Goal: Task Accomplishment & Management: Complete application form

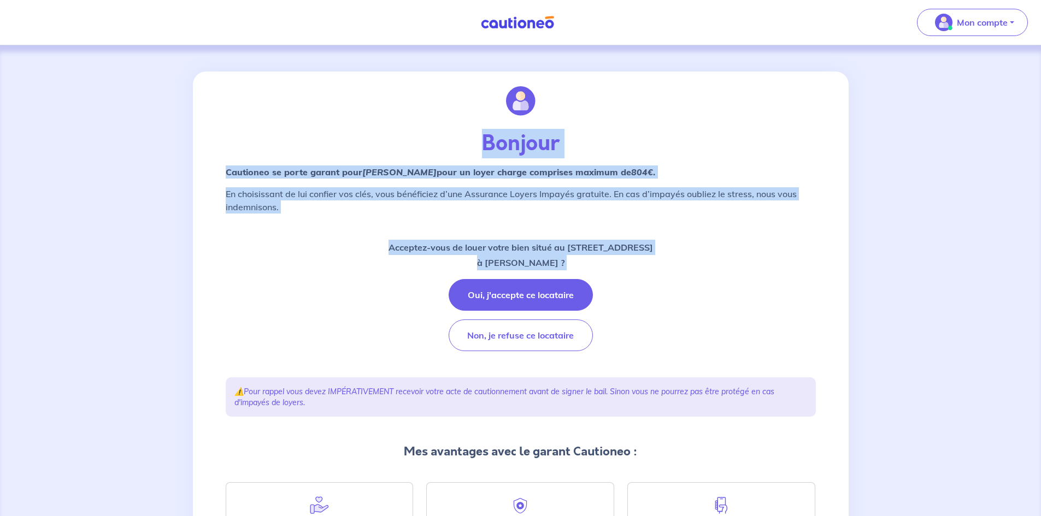
drag, startPoint x: 199, startPoint y: 152, endPoint x: 560, endPoint y: 316, distance: 396.9
click at [557, 315] on div "Bonjour Cautioneo se porte garant pour Arnaud TAILHADES  pour un loyer charge c…" at bounding box center [521, 346] width 656 height 548
click at [678, 328] on div "Acceptez-vous de louer votre bien situé au 418 Grande Rue, 01270 Coligny à Arna…" at bounding box center [521, 295] width 590 height 111
click at [324, 245] on div "Acceptez-vous de louer votre bien situé au 418 Grande Rue, 01270 Coligny à Arna…" at bounding box center [521, 295] width 590 height 111
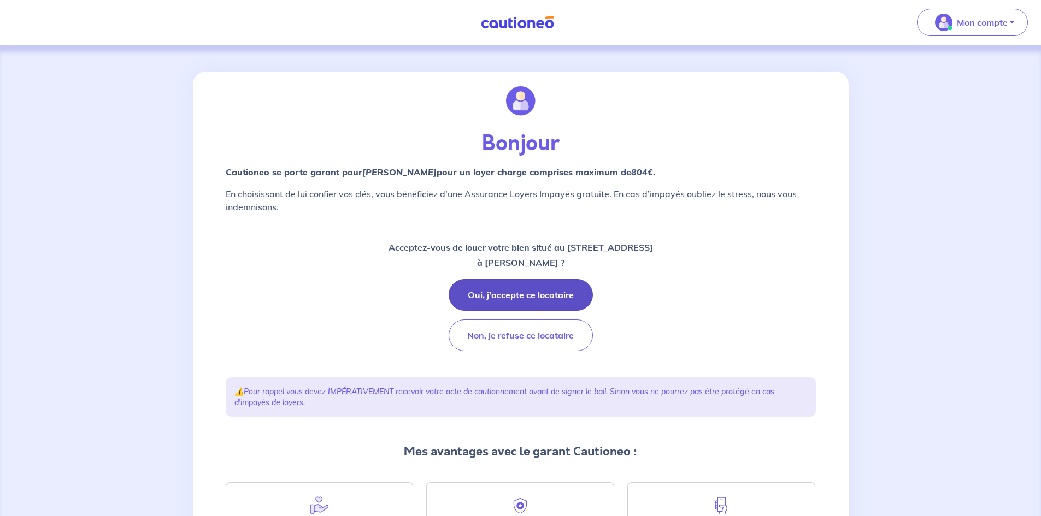
click at [539, 292] on button "Oui, j'accepte ce locataire" at bounding box center [521, 295] width 144 height 32
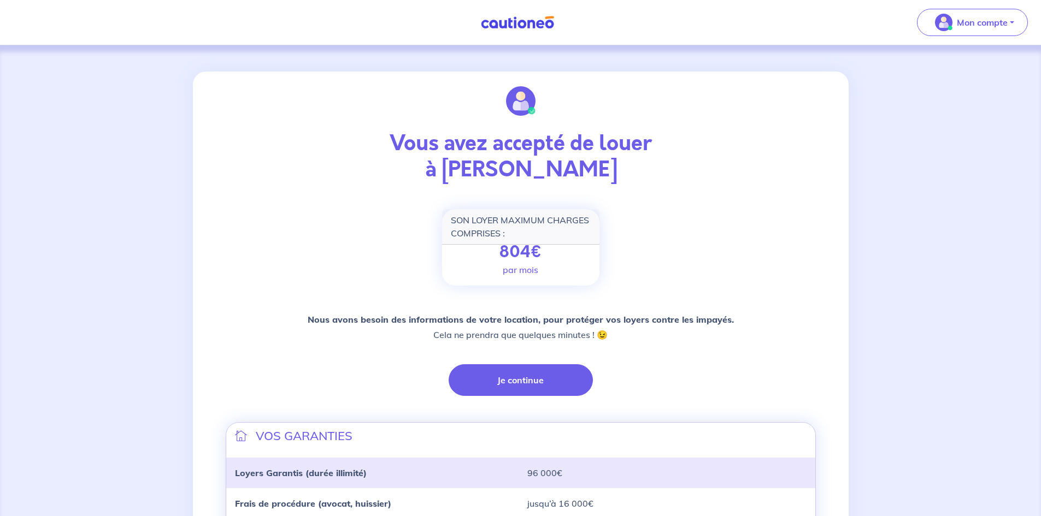
click at [507, 360] on div "Nous avons besoin des informations de votre location, pour protéger vos loyers …" at bounding box center [521, 354] width 590 height 84
click at [518, 387] on button "Je continue" at bounding box center [521, 381] width 144 height 32
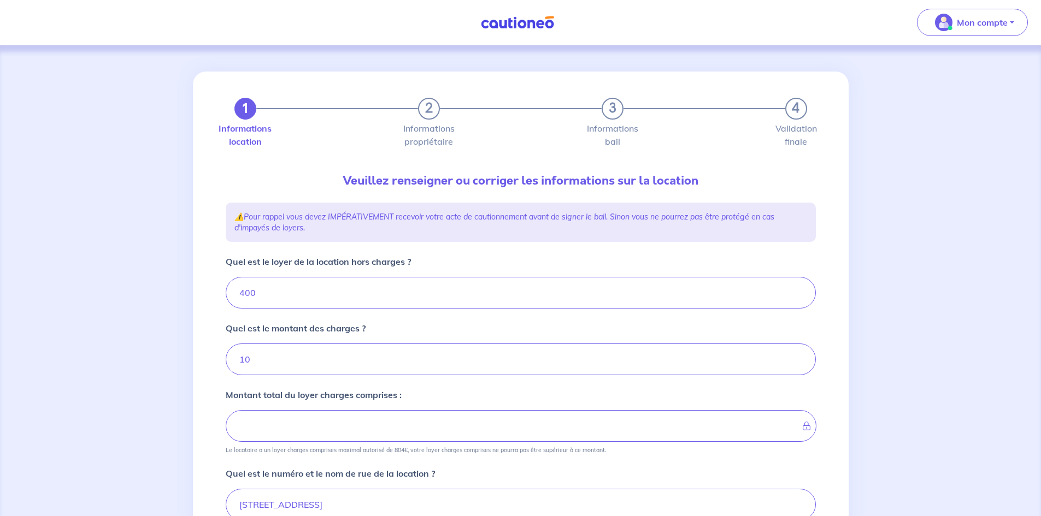
type input "410"
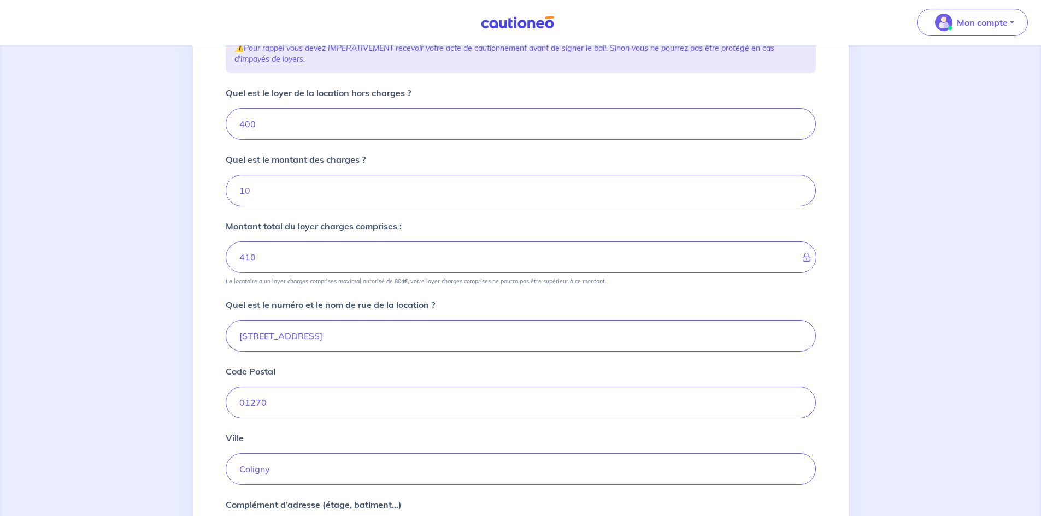
scroll to position [273, 0]
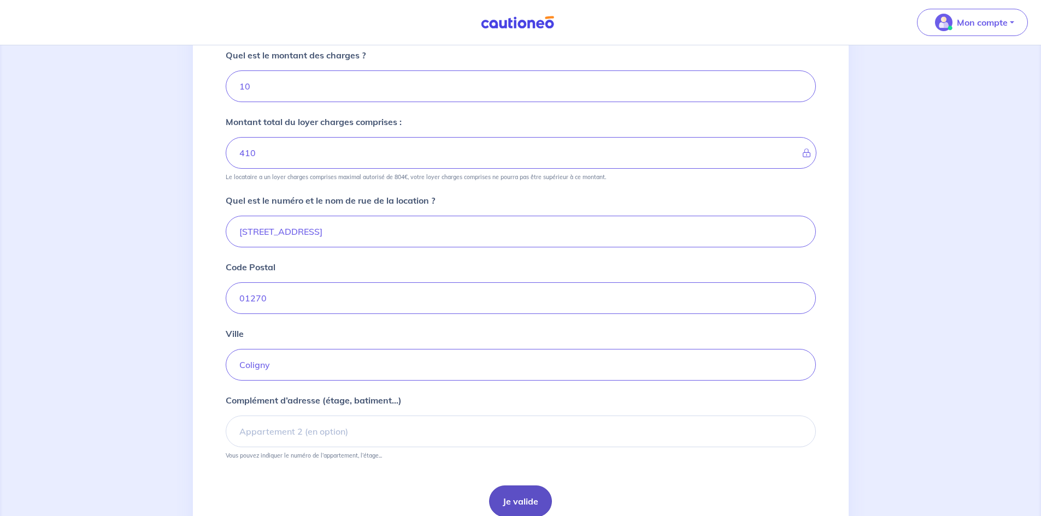
click at [527, 493] on button "Je valide" at bounding box center [520, 502] width 63 height 32
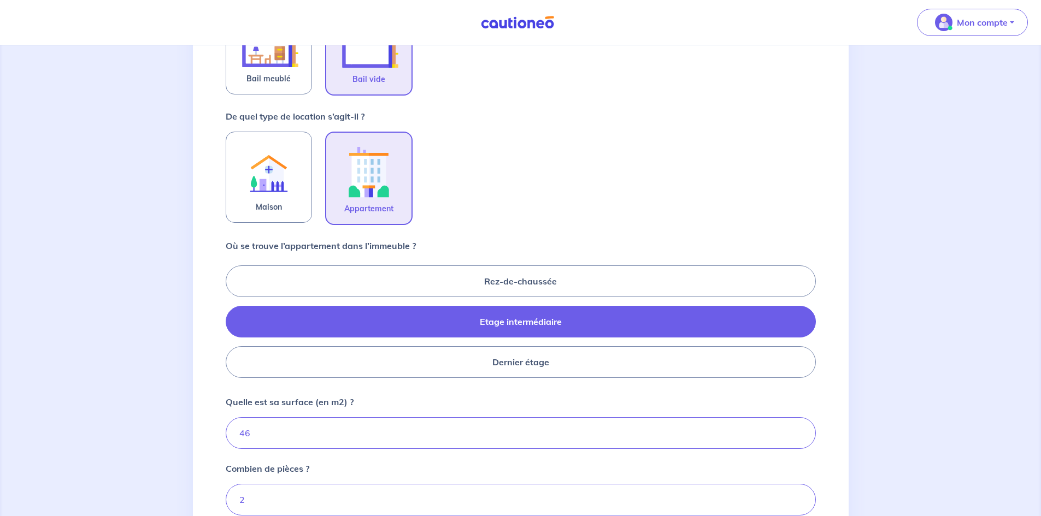
scroll to position [419, 0]
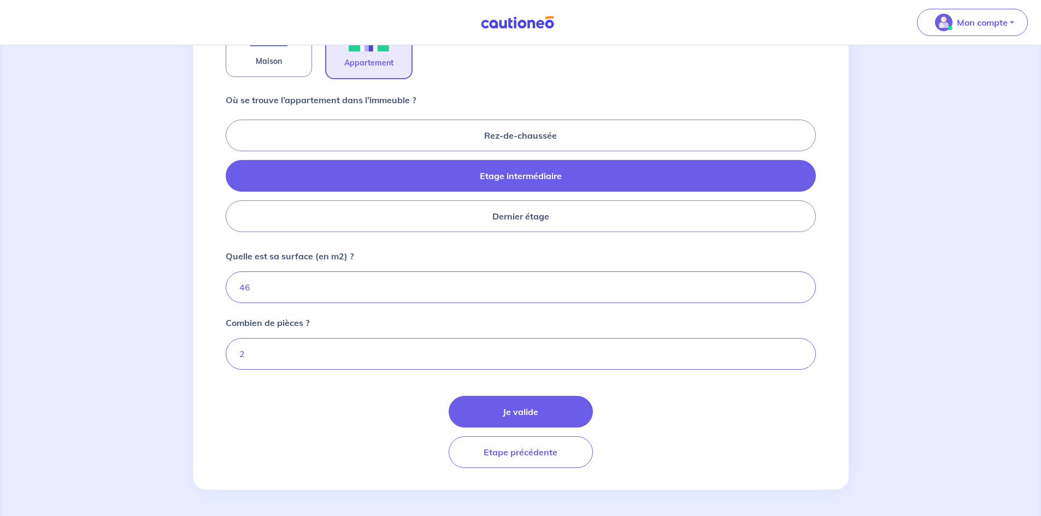
click at [532, 430] on div "Je valide Etape précédente" at bounding box center [521, 432] width 590 height 72
click at [530, 426] on button "Je valide" at bounding box center [521, 412] width 144 height 32
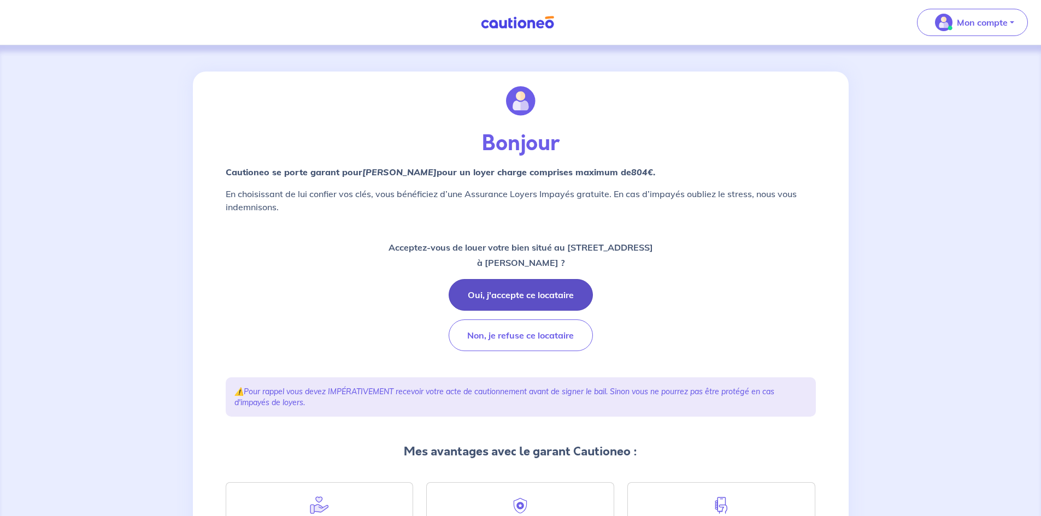
click at [501, 304] on button "Oui, j'accepte ce locataire" at bounding box center [521, 295] width 144 height 32
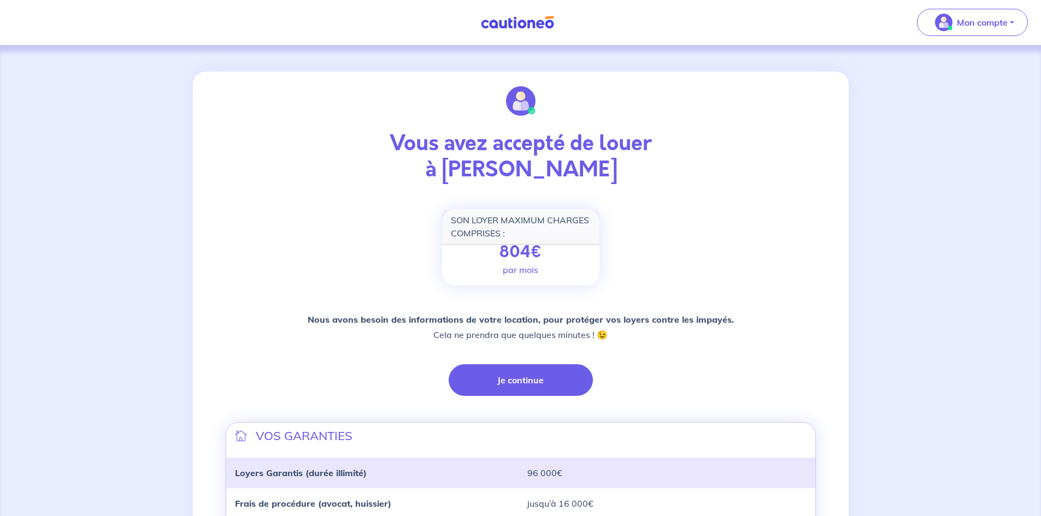
click at [551, 400] on div "Vous avez accepté de louer à [PERSON_NAME] SON LOYER MAXIMUM CHARGES COMPRISES …" at bounding box center [520, 383] width 603 height 623
click at [545, 392] on button "Je continue" at bounding box center [521, 381] width 144 height 32
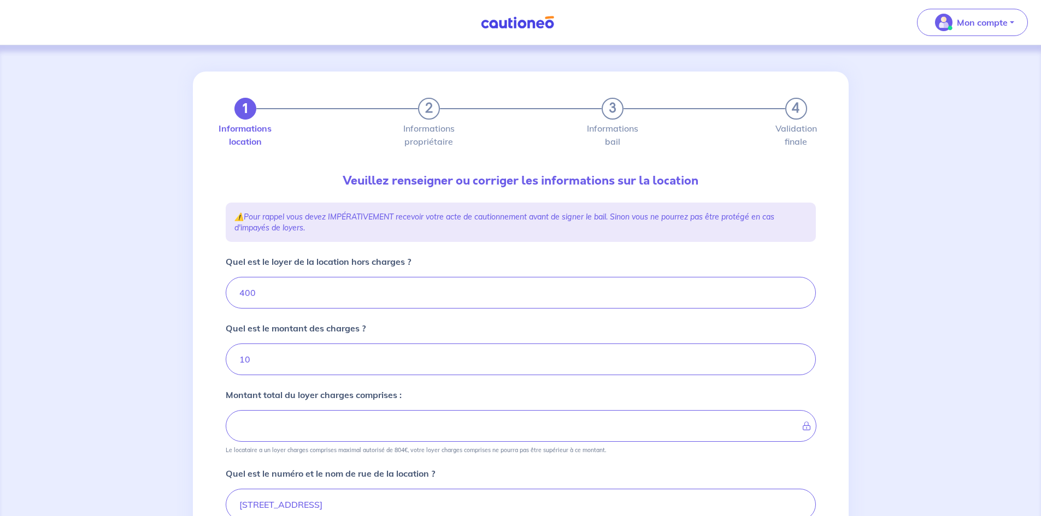
type input "410"
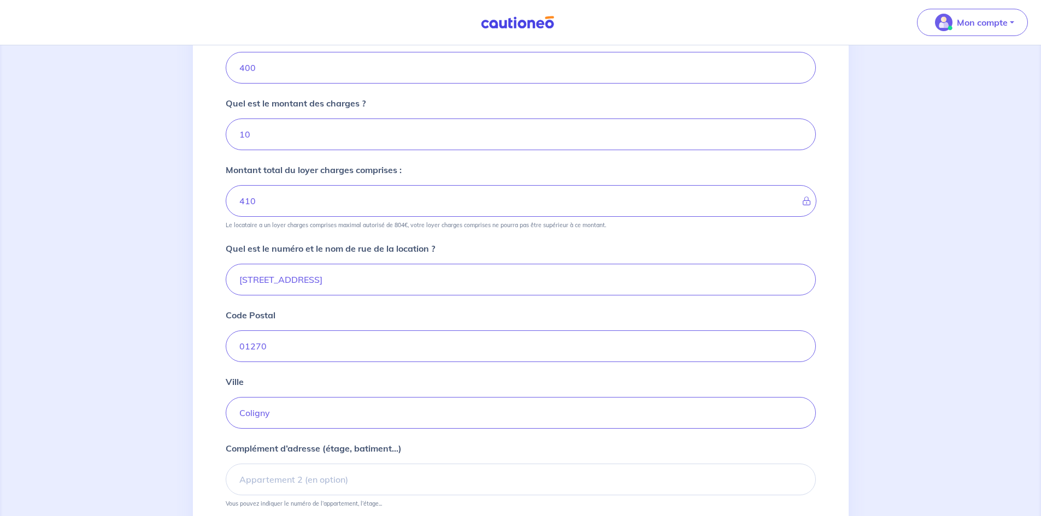
scroll to position [322, 0]
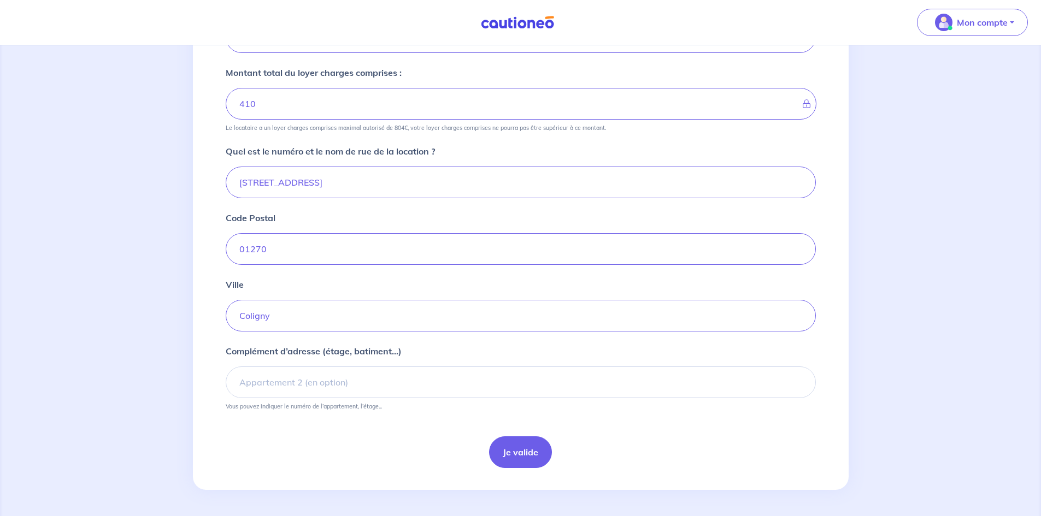
click at [551, 442] on div "Je valide" at bounding box center [521, 453] width 590 height 32
click at [534, 446] on button "Je valide" at bounding box center [520, 453] width 63 height 32
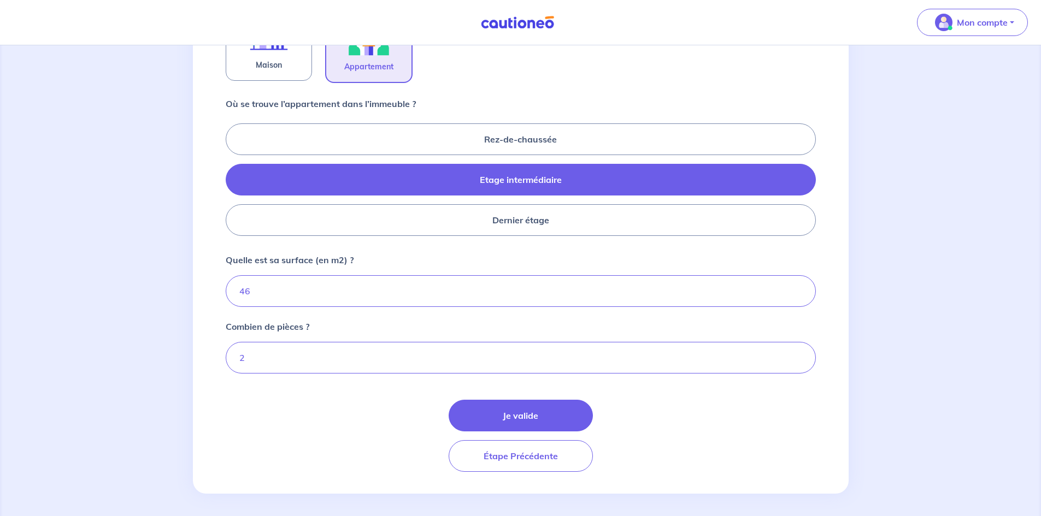
scroll to position [419, 0]
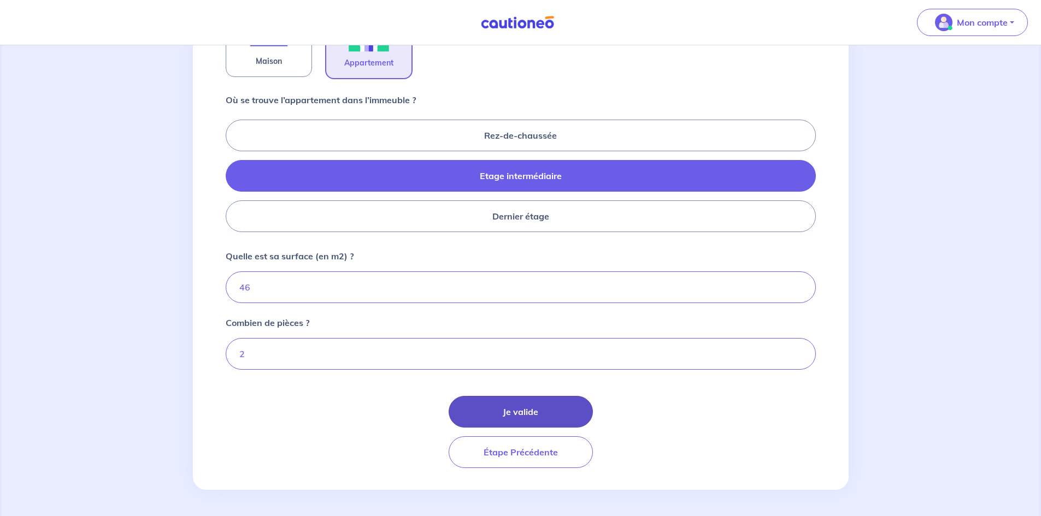
click at [525, 420] on button "Je valide" at bounding box center [521, 412] width 144 height 32
